Goal: Task Accomplishment & Management: Manage account settings

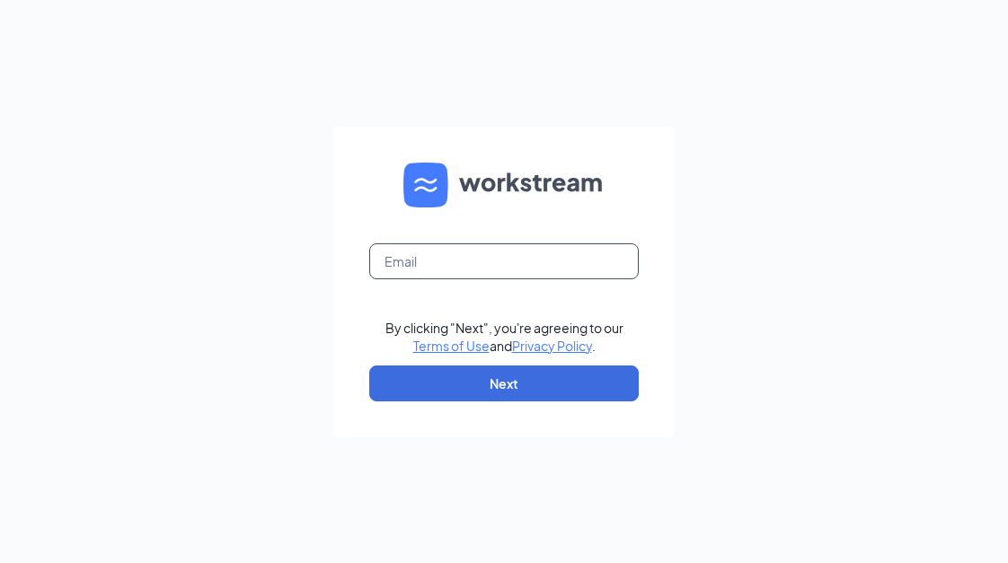
click at [385, 246] on input "text" at bounding box center [504, 262] width 270 height 36
type input "[EMAIL_ADDRESS][DOMAIN_NAME]"
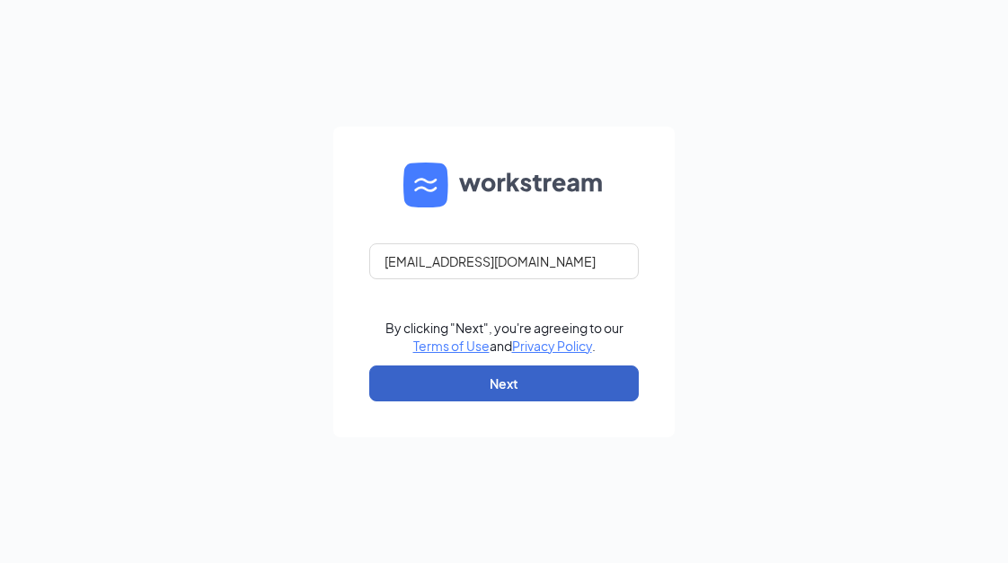
click at [438, 385] on button "Next" at bounding box center [504, 384] width 270 height 36
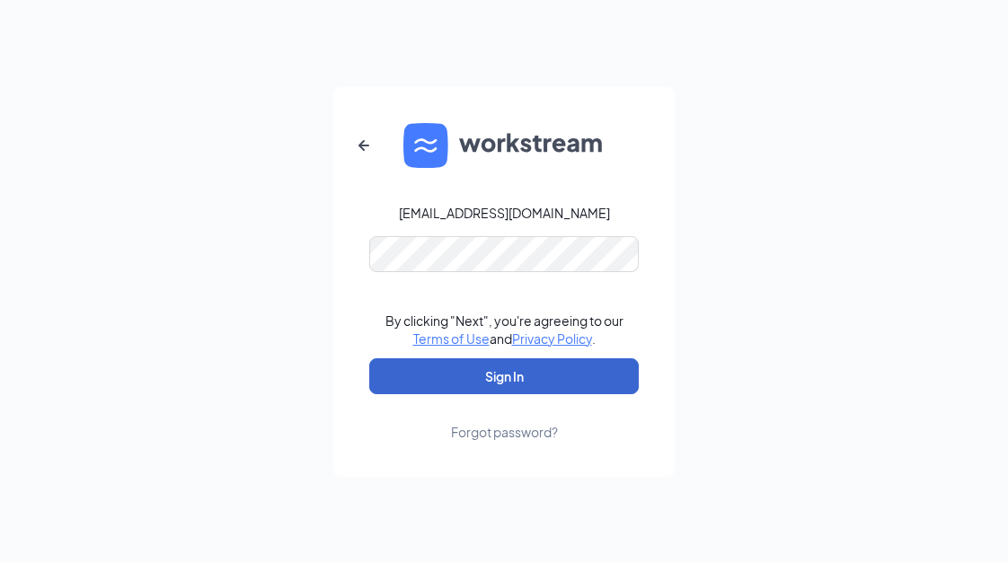
click at [438, 385] on button "Sign In" at bounding box center [504, 377] width 270 height 36
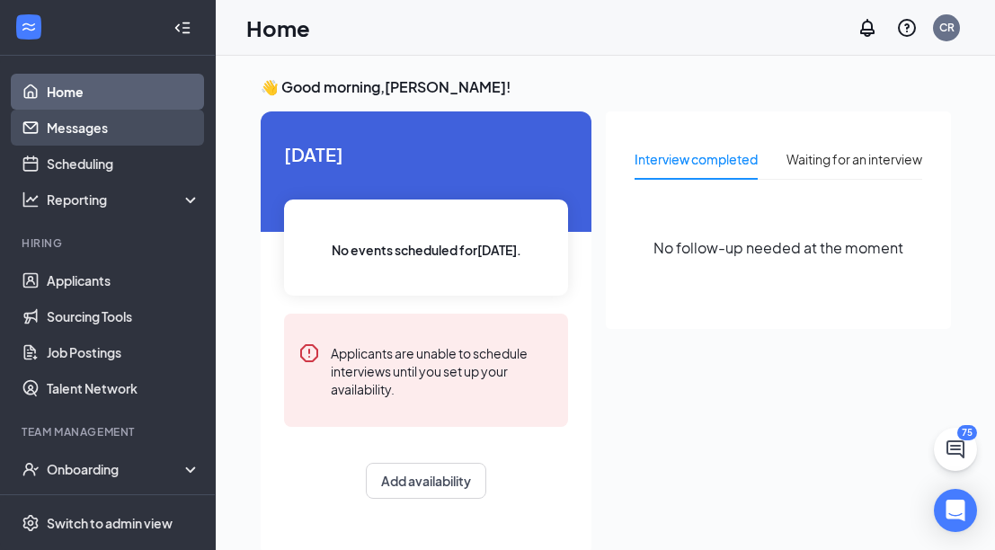
click at [119, 125] on link "Messages" at bounding box center [124, 128] width 154 height 36
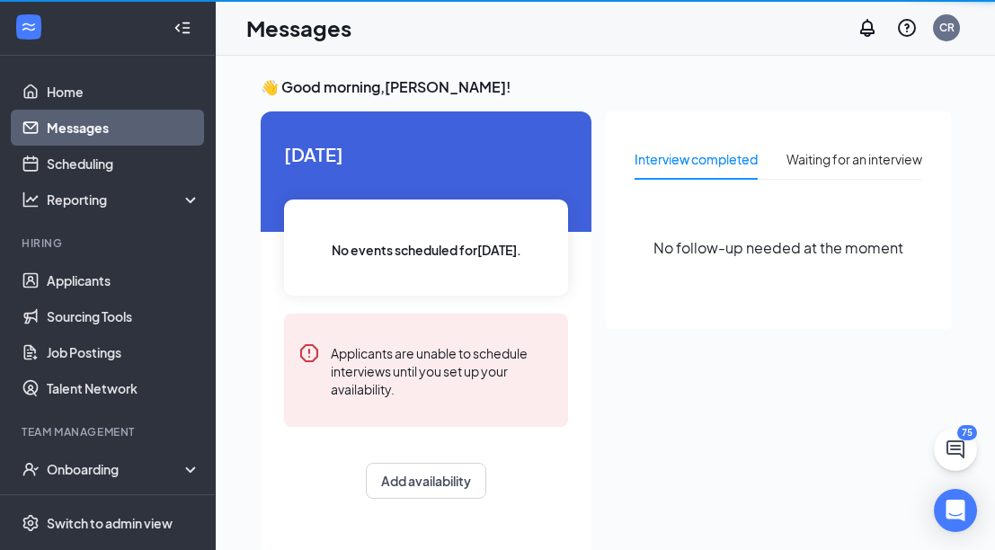
click at [119, 125] on link "Messages" at bounding box center [124, 128] width 154 height 36
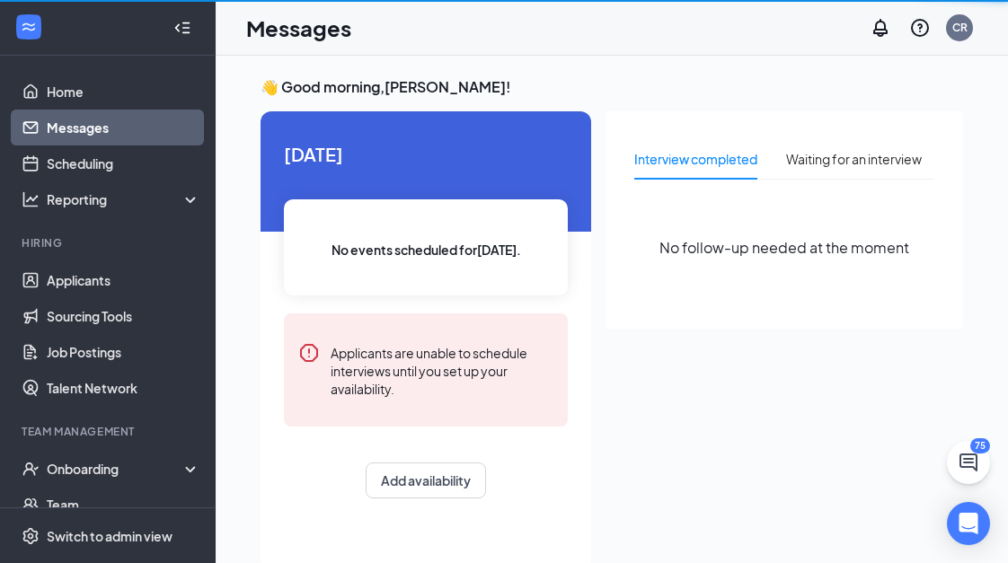
click at [119, 125] on link "Messages" at bounding box center [124, 128] width 154 height 36
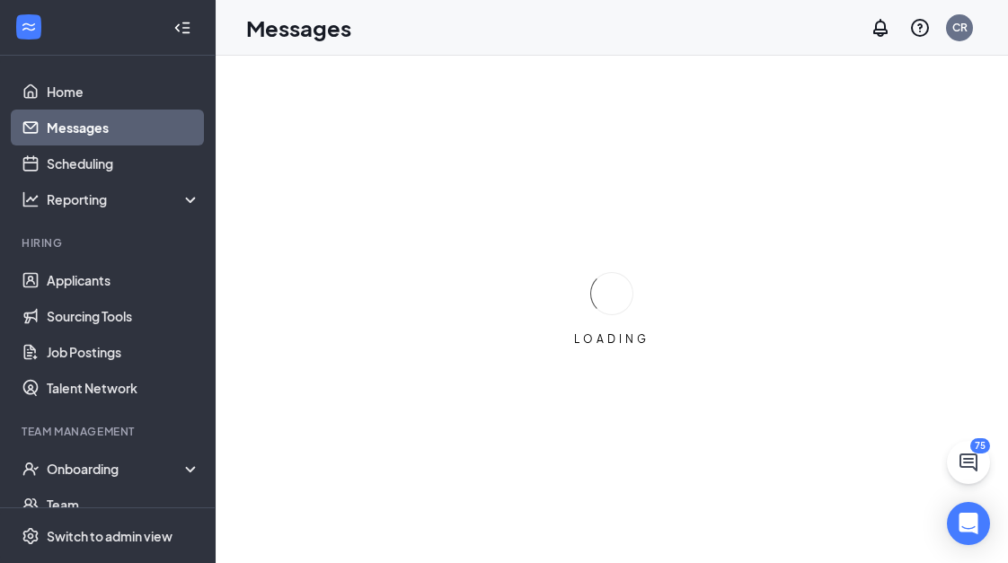
click at [119, 125] on link "Messages" at bounding box center [124, 128] width 154 height 36
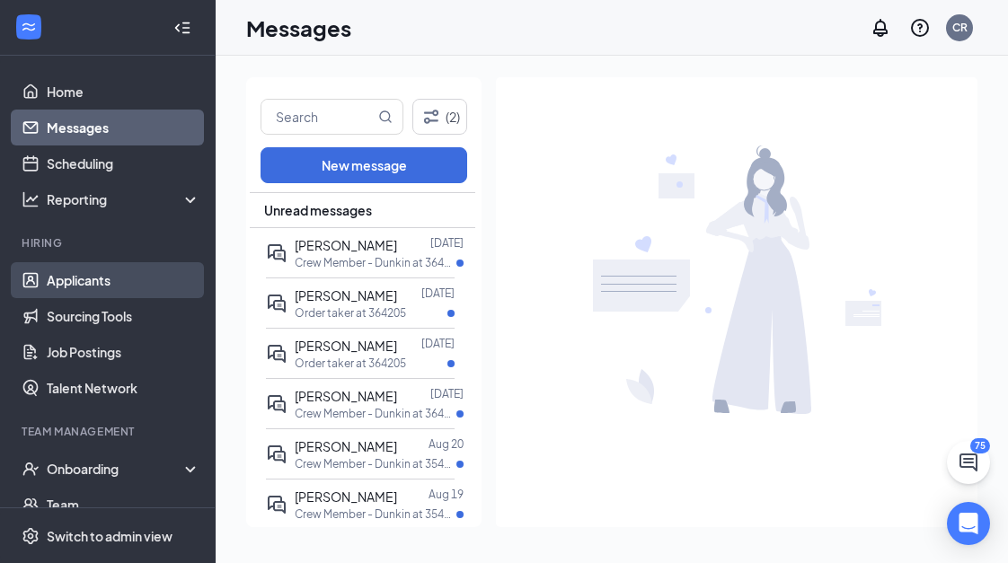
click at [139, 284] on link "Applicants" at bounding box center [124, 280] width 154 height 36
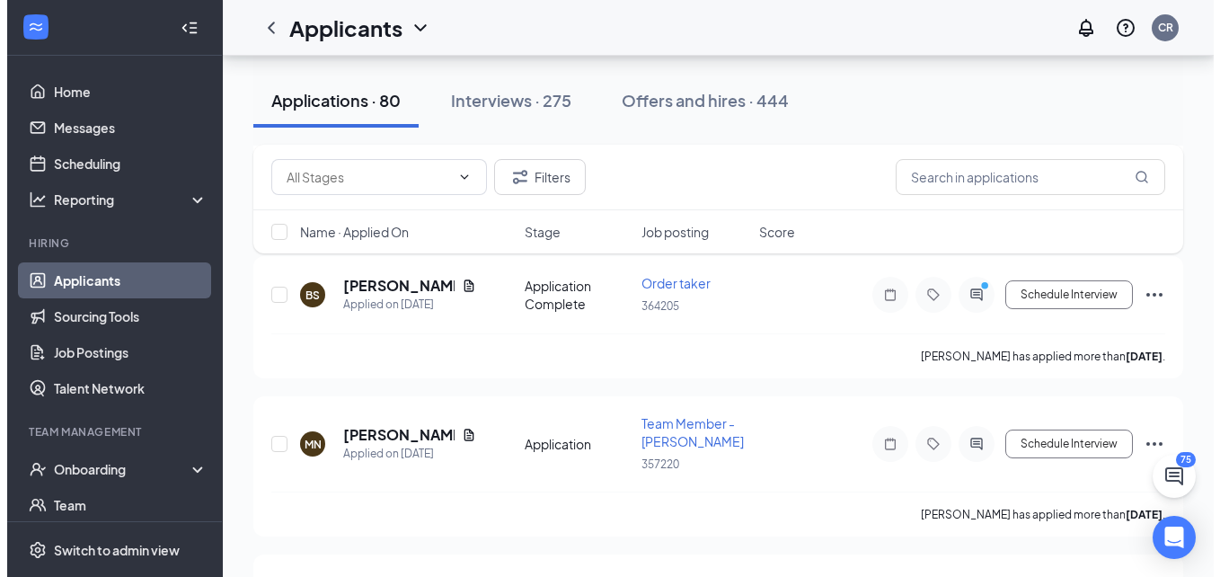
scroll to position [2025, 0]
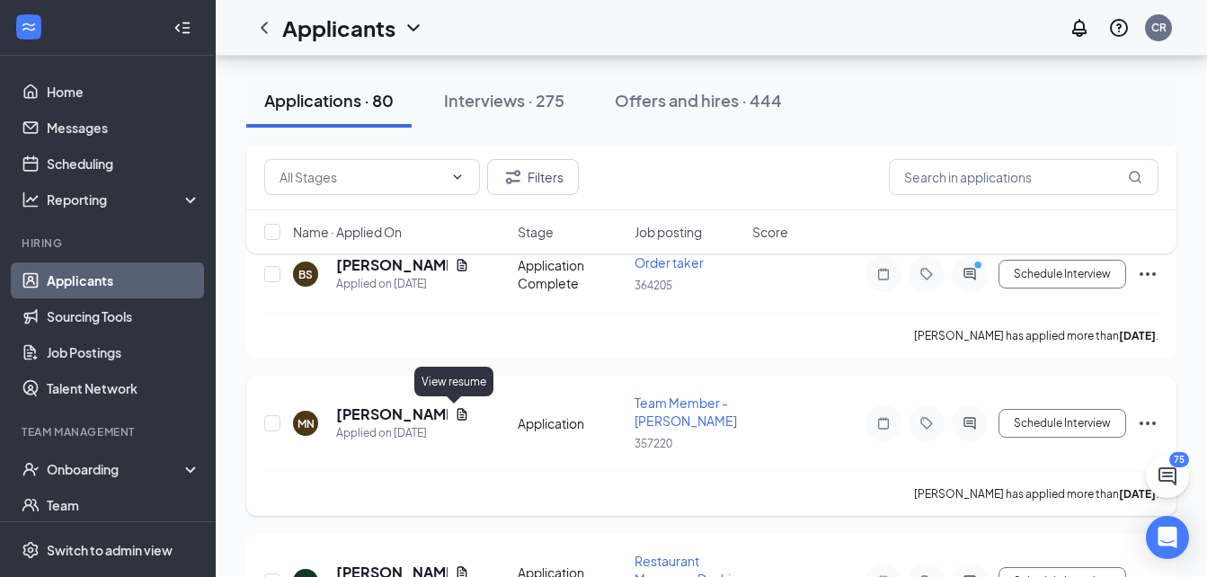
click at [455, 412] on icon "Document" at bounding box center [462, 414] width 14 height 14
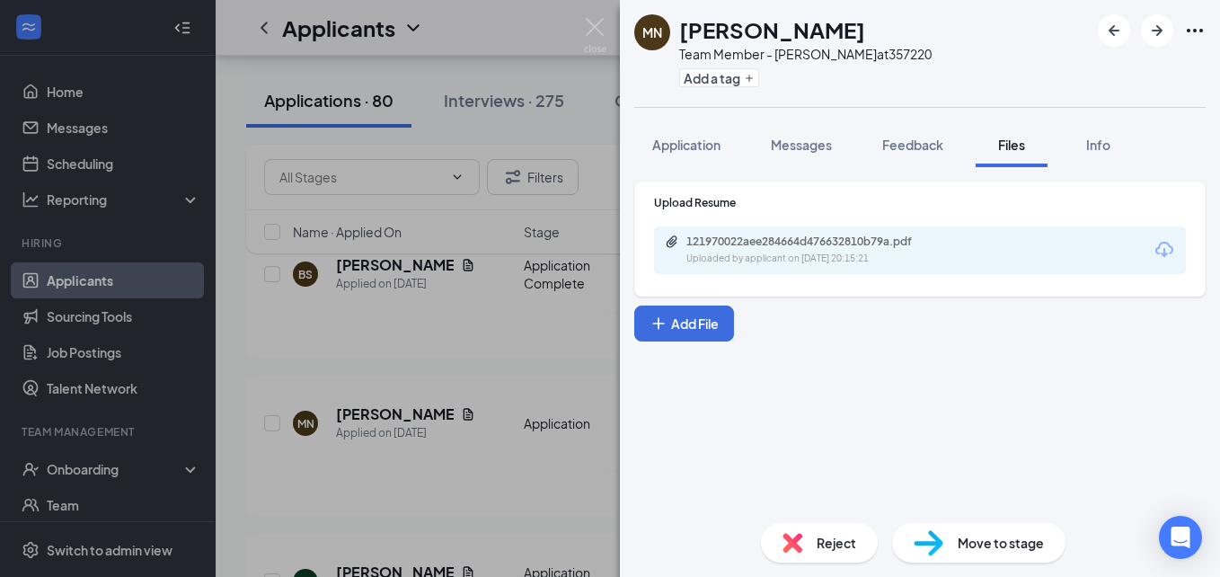
click at [660, 238] on div "121970022aee284664d476632810b79a.pdf Uploaded by applicant on Aug 20, 2025 at 2…" at bounding box center [920, 250] width 532 height 48
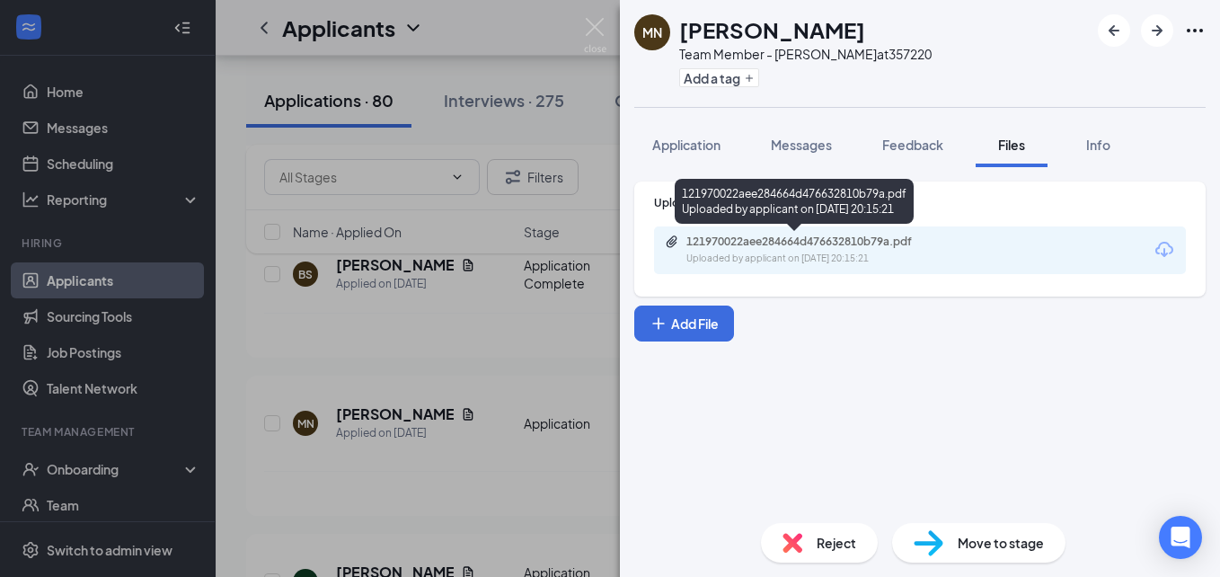
click at [668, 244] on icon "Paperclip" at bounding box center [672, 241] width 11 height 12
